Goal: Book appointment/travel/reservation

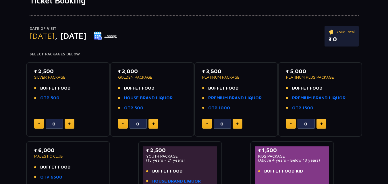
scroll to position [41, 0]
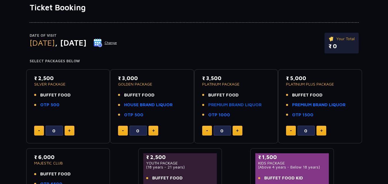
click at [217, 105] on link "PREMIUM BRAND LIQUOR" at bounding box center [234, 105] width 53 height 7
click at [217, 115] on link "OTP 1000" at bounding box center [219, 115] width 22 height 7
click at [218, 115] on link "OTP 1000" at bounding box center [219, 115] width 22 height 7
